Goal: Task Accomplishment & Management: Manage account settings

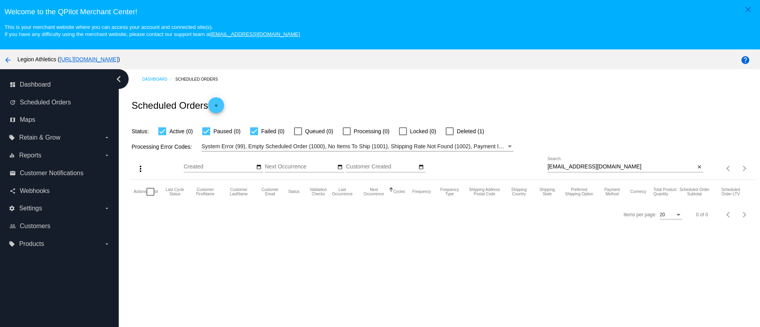
click at [592, 163] on div "[EMAIL_ADDRESS][DOMAIN_NAME] Search" at bounding box center [621, 164] width 148 height 15
click at [592, 170] on div "[EMAIL_ADDRESS][DOMAIN_NAME] Search" at bounding box center [621, 164] width 148 height 15
click at [592, 170] on div "meganevamark@gmail.com Search" at bounding box center [621, 164] width 148 height 15
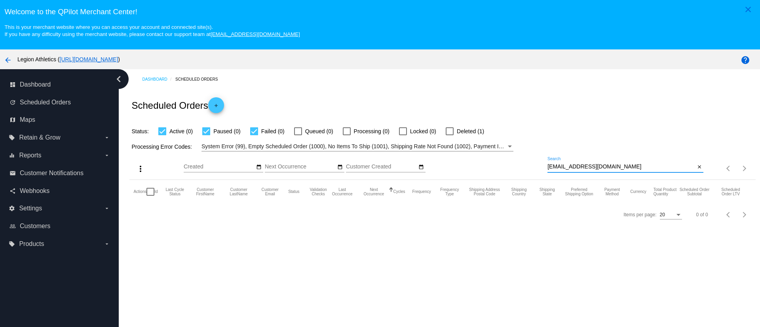
click at [593, 168] on input "meganevamark@gmail.com" at bounding box center [621, 167] width 148 height 6
paste input "dremilykane"
type input "dremilykane@gmail.com"
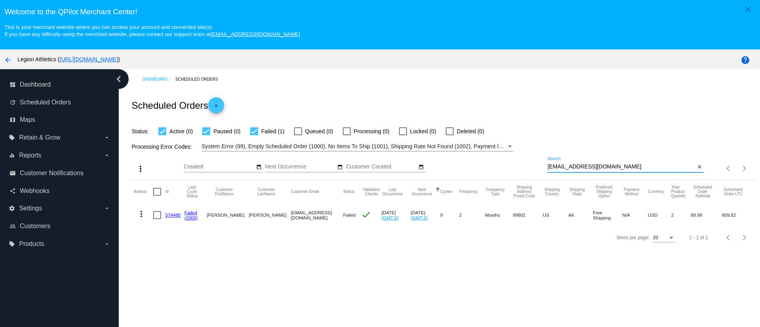
drag, startPoint x: 171, startPoint y: 217, endPoint x: 294, endPoint y: 88, distance: 178.0
click at [171, 217] on link "574480" at bounding box center [172, 215] width 15 height 5
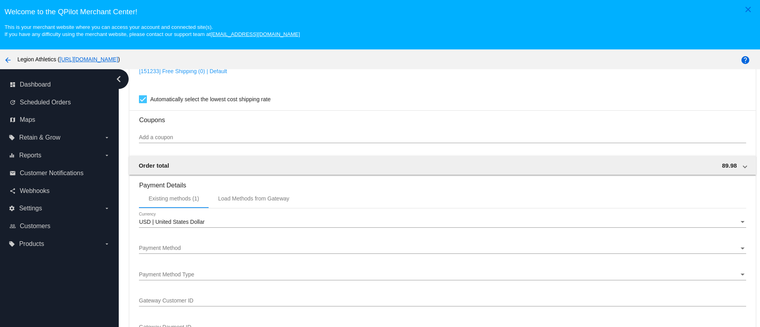
scroll to position [772, 0]
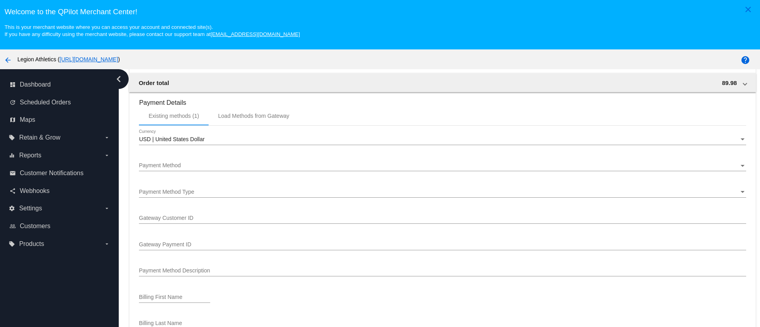
click at [203, 161] on div "Payment Method Payment Method" at bounding box center [442, 163] width 607 height 15
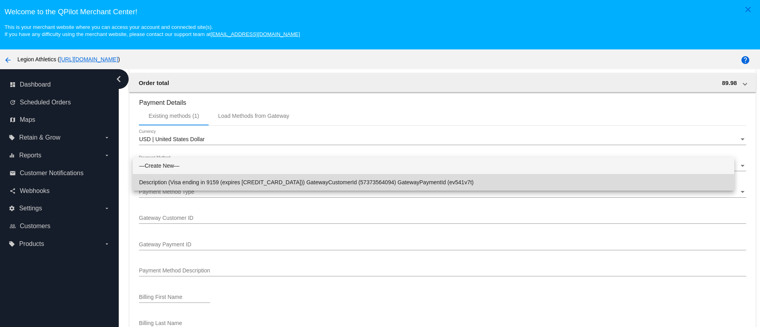
click at [253, 188] on span "Description (Visa ending in 9159 (expires [CREDIT_CARD_DATA])) GatewayCustomerI…" at bounding box center [433, 182] width 589 height 17
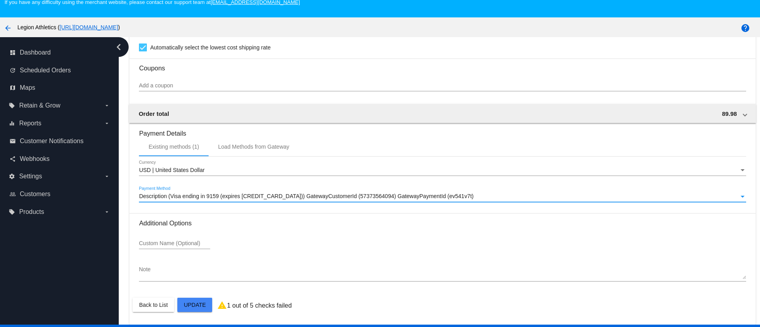
scroll to position [49, 0]
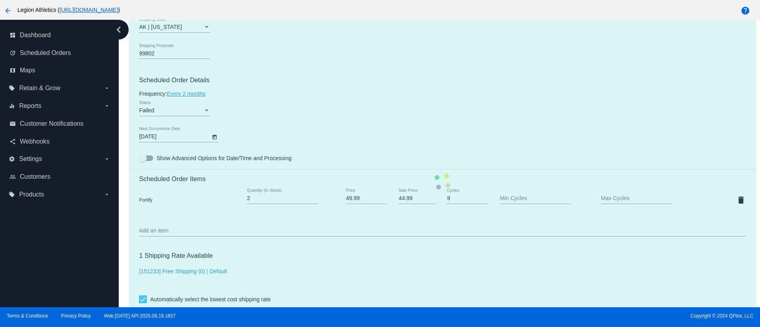
scroll to position [412, 0]
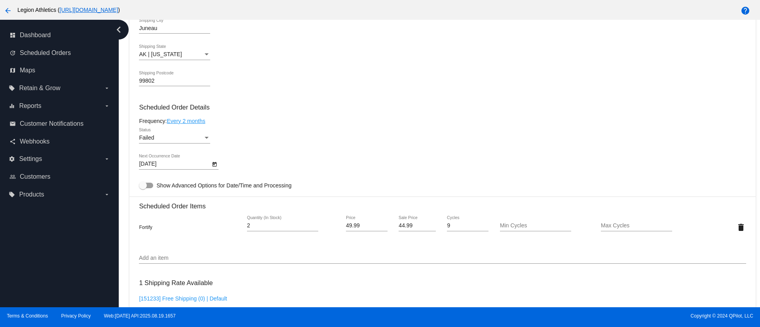
click at [181, 163] on body "close Welcome to the QPilot Merchant Center! This is your merchant website wher…" at bounding box center [380, 163] width 760 height 327
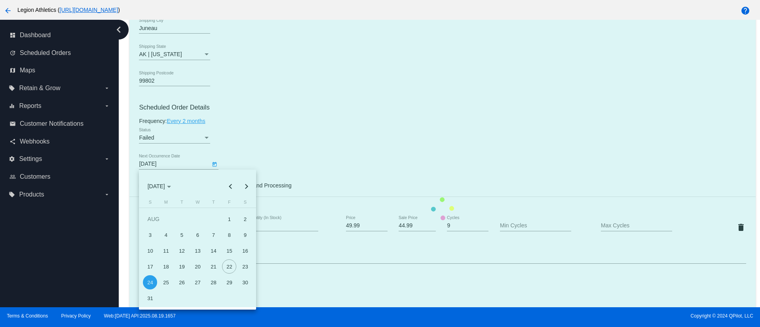
click at [232, 285] on mat-card "Customer 3571125: Emily Kane dremilykane@gmail.com Customer Shipping Enter Ship…" at bounding box center [442, 209] width 626 height 792
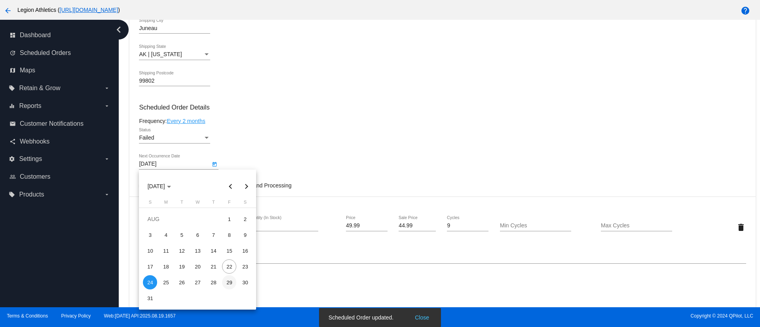
click at [232, 282] on div "29" at bounding box center [229, 283] width 14 height 14
type input "8/29/2025"
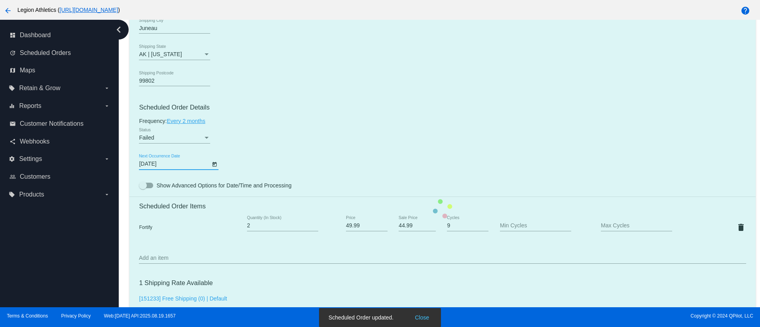
click at [184, 139] on mat-card "Customer 3571125: Emily Kane dremilykane@gmail.com Customer Shipping Enter Ship…" at bounding box center [442, 209] width 626 height 792
click at [203, 138] on mat-card "Customer 3571125: Emily Kane dremilykane@gmail.com Customer Shipping Enter Ship…" at bounding box center [442, 209] width 626 height 792
click at [200, 138] on mat-card "Customer 3571125: Emily Kane dremilykane@gmail.com Customer Shipping Enter Ship…" at bounding box center [442, 209] width 626 height 792
click at [200, 136] on mat-card "Customer 3571125: Emily Kane dremilykane@gmail.com Customer Shipping Enter Ship…" at bounding box center [442, 209] width 626 height 792
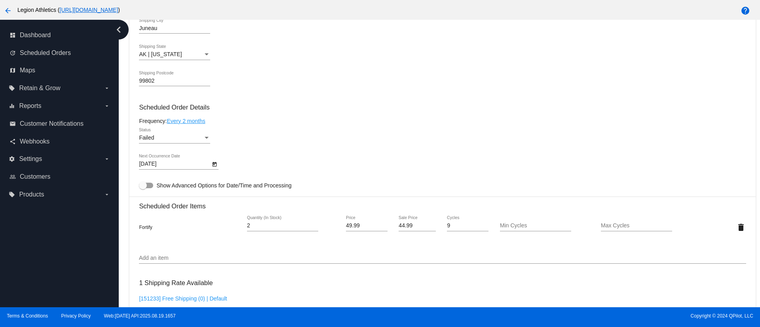
click at [205, 139] on div "Status" at bounding box center [206, 138] width 7 height 6
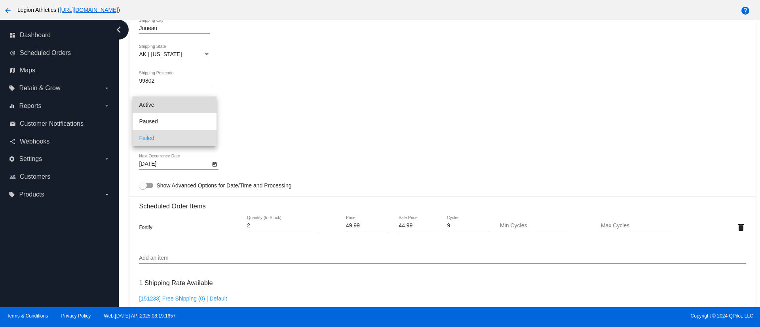
click at [181, 103] on span "Active" at bounding box center [174, 105] width 71 height 17
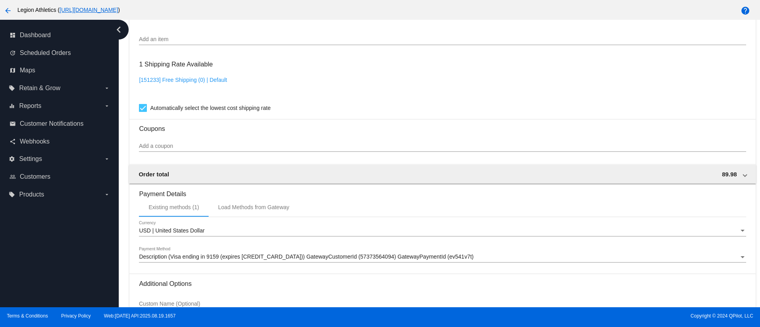
scroll to position [709, 0]
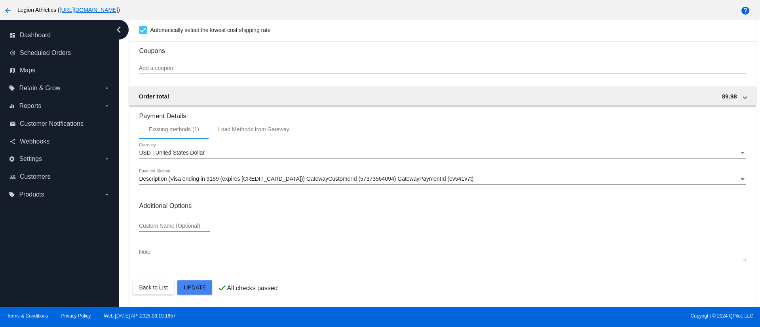
click at [188, 295] on mat-card-actions "Back to List Update" at bounding box center [442, 287] width 619 height 21
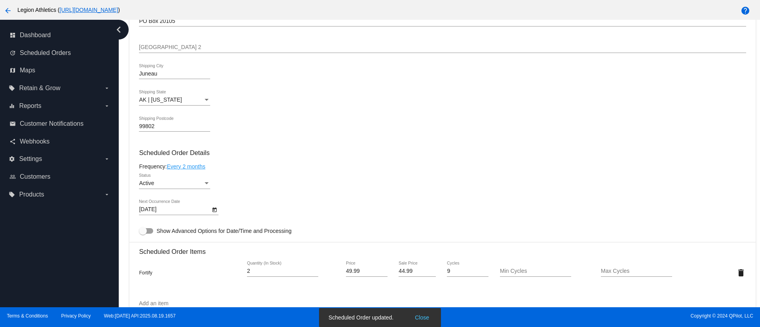
scroll to position [0, 0]
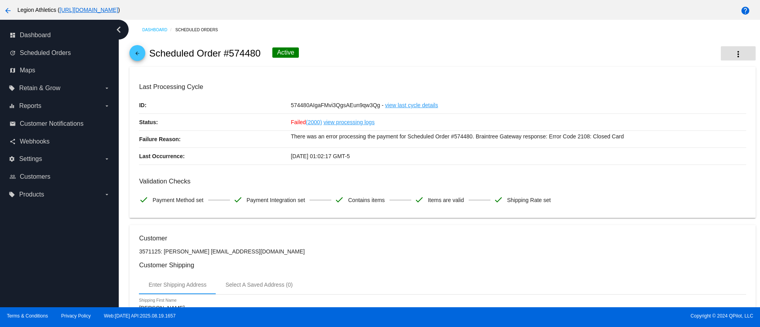
click at [733, 54] on mat-icon "more_vert" at bounding box center [738, 54] width 10 height 10
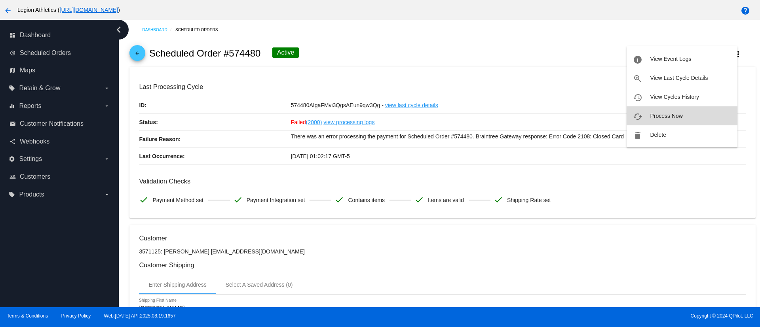
click at [687, 116] on button "cached Process Now" at bounding box center [682, 115] width 111 height 19
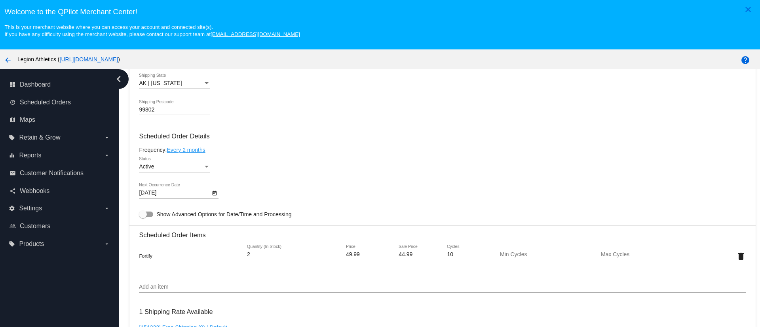
scroll to position [475, 0]
